Goal: Information Seeking & Learning: Learn about a topic

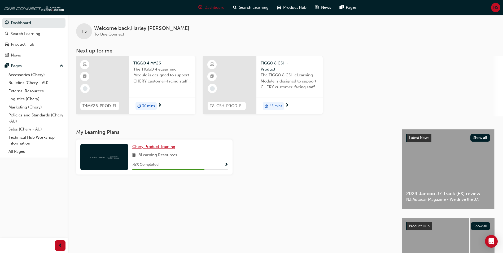
click at [155, 147] on span "Chery Product Training" at bounding box center [153, 146] width 43 height 5
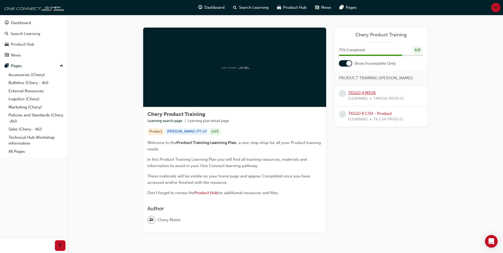
click at [367, 94] on link "TIGGO 4 MY26" at bounding box center [362, 92] width 28 height 5
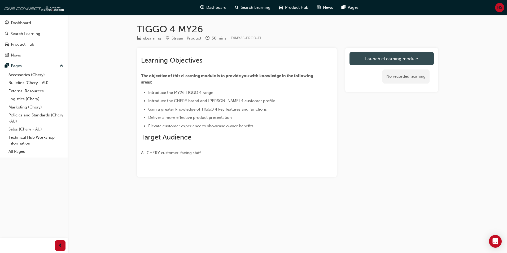
click at [416, 55] on link "Launch eLearning module" at bounding box center [391, 58] width 84 height 13
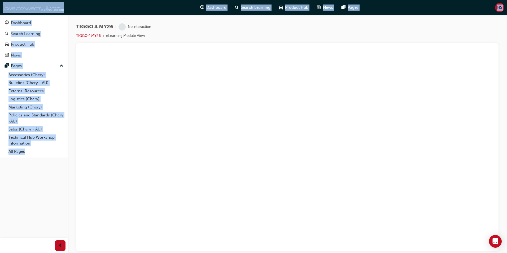
click at [214, 43] on div at bounding box center [287, 147] width 422 height 208
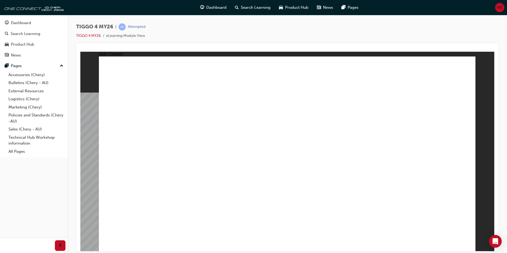
drag, startPoint x: 164, startPoint y: 142, endPoint x: 210, endPoint y: 129, distance: 48.0
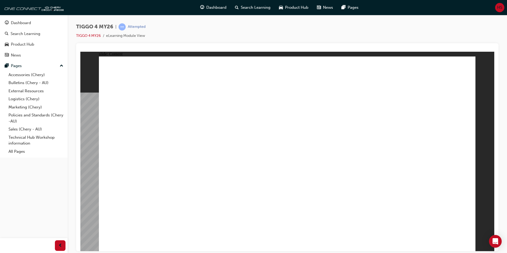
drag, startPoint x: 370, startPoint y: 129, endPoint x: 374, endPoint y: 130, distance: 3.9
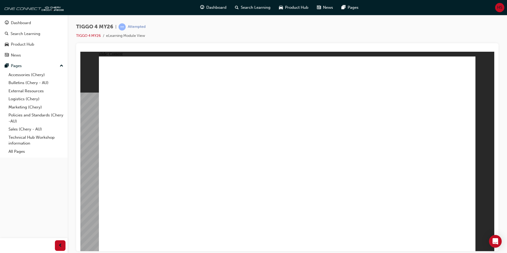
drag, startPoint x: 232, startPoint y: 193, endPoint x: 246, endPoint y: 182, distance: 18.3
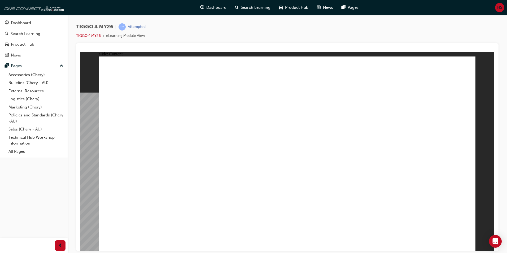
drag, startPoint x: 184, startPoint y: 173, endPoint x: 316, endPoint y: 153, distance: 133.5
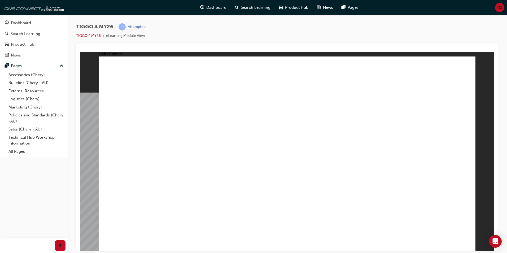
drag, startPoint x: 180, startPoint y: 237, endPoint x: 183, endPoint y: 237, distance: 2.7
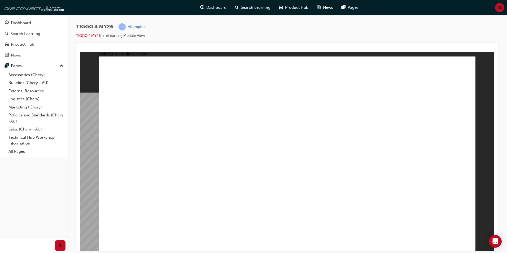
radio input "true"
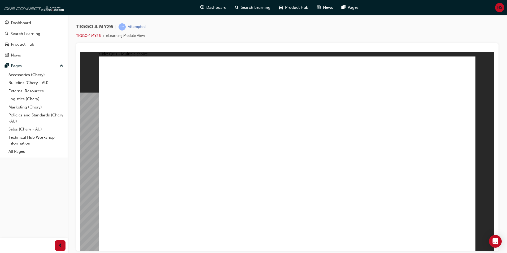
radio input "true"
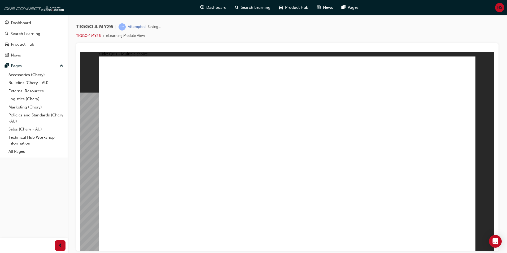
drag, startPoint x: 366, startPoint y: 122, endPoint x: 151, endPoint y: 198, distance: 228.3
drag, startPoint x: 287, startPoint y: 125, endPoint x: 361, endPoint y: 202, distance: 106.3
drag, startPoint x: 202, startPoint y: 122, endPoint x: 201, endPoint y: 196, distance: 73.1
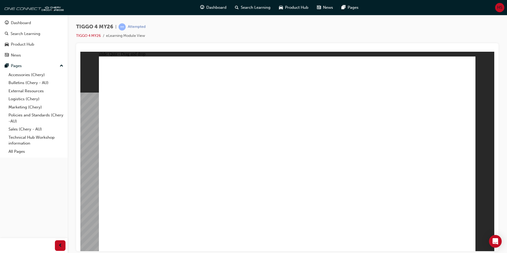
drag, startPoint x: 154, startPoint y: 123, endPoint x: 303, endPoint y: 198, distance: 166.5
drag, startPoint x: 431, startPoint y: 126, endPoint x: 431, endPoint y: 199, distance: 72.3
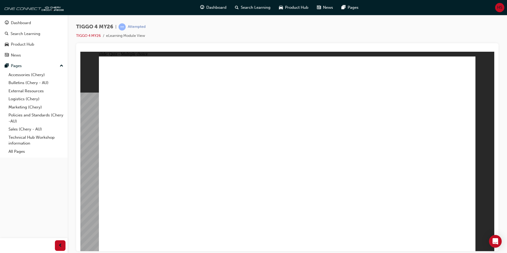
radio input "true"
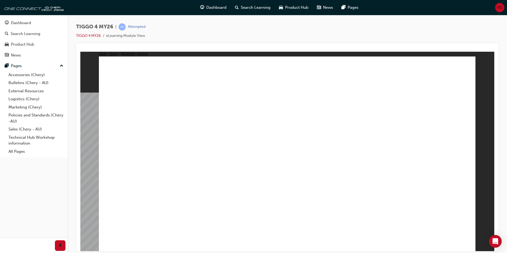
drag, startPoint x: 143, startPoint y: 136, endPoint x: 407, endPoint y: 113, distance: 265.2
drag, startPoint x: 224, startPoint y: 134, endPoint x: 404, endPoint y: 122, distance: 179.5
drag, startPoint x: 241, startPoint y: 156, endPoint x: 315, endPoint y: 131, distance: 78.9
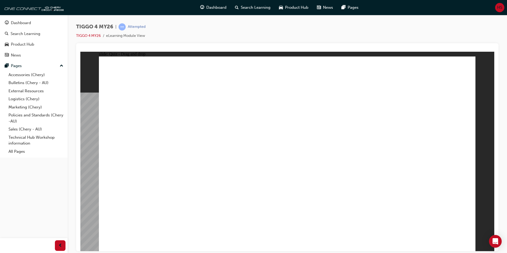
drag, startPoint x: 148, startPoint y: 196, endPoint x: 443, endPoint y: 169, distance: 296.7
drag, startPoint x: 150, startPoint y: 159, endPoint x: 404, endPoint y: 161, distance: 253.8
drag, startPoint x: 164, startPoint y: 179, endPoint x: 322, endPoint y: 149, distance: 161.4
drag, startPoint x: 239, startPoint y: 175, endPoint x: 421, endPoint y: 169, distance: 182.6
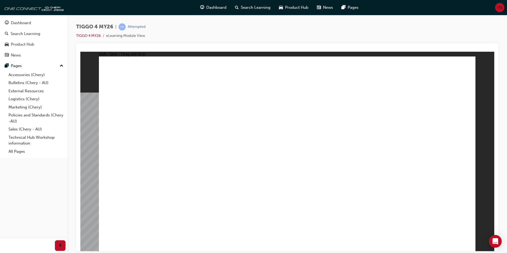
radio input "true"
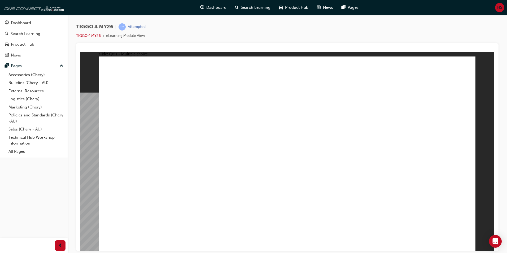
drag, startPoint x: 229, startPoint y: 188, endPoint x: 234, endPoint y: 218, distance: 30.1
radio input "false"
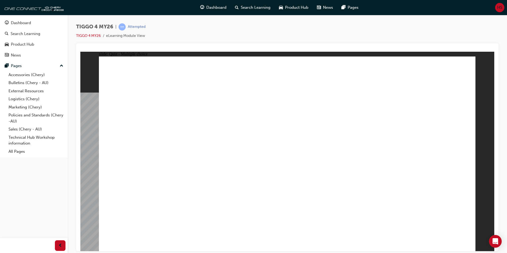
radio input "true"
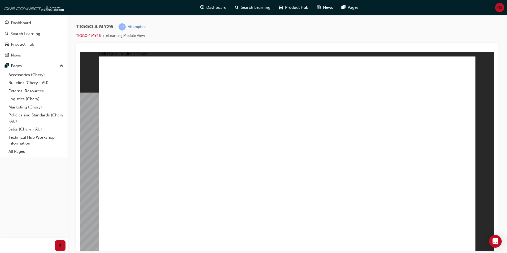
radio input "true"
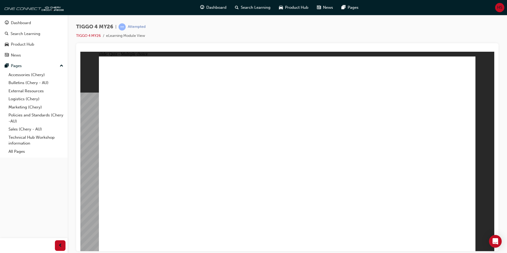
radio input "true"
